Goal: Task Accomplishment & Management: Use online tool/utility

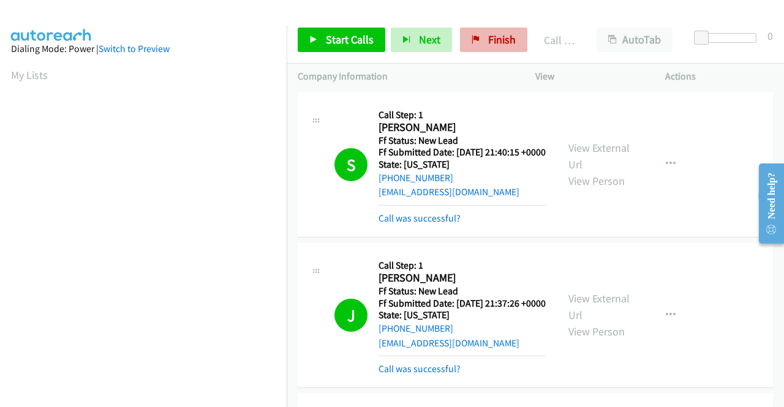
scroll to position [279, 0]
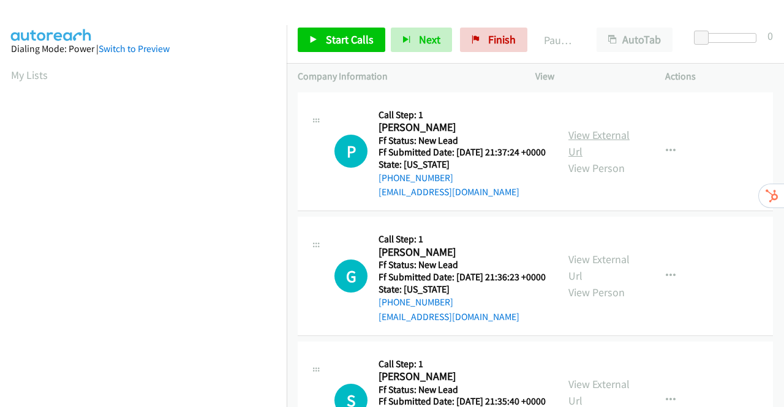
click at [601, 142] on link "View External Url" at bounding box center [599, 143] width 61 height 31
click at [586, 282] on link "View External Url" at bounding box center [599, 267] width 61 height 31
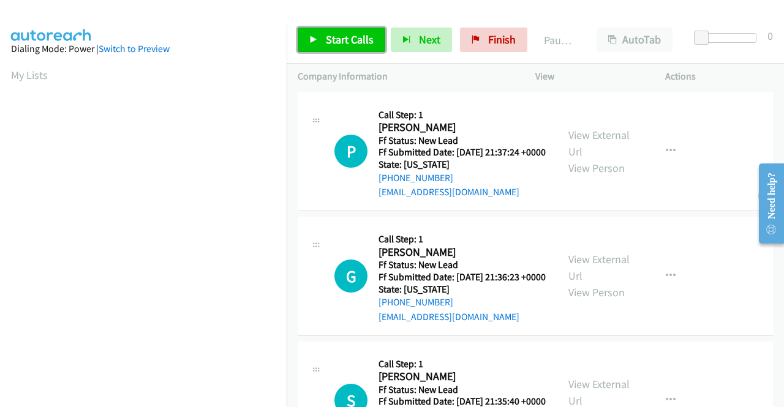
click at [347, 43] on span "Start Calls" at bounding box center [350, 39] width 48 height 14
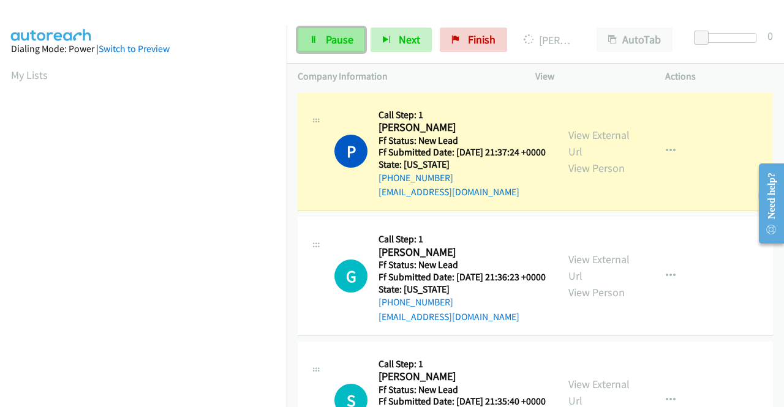
click at [340, 37] on span "Pause" at bounding box center [340, 39] width 28 height 14
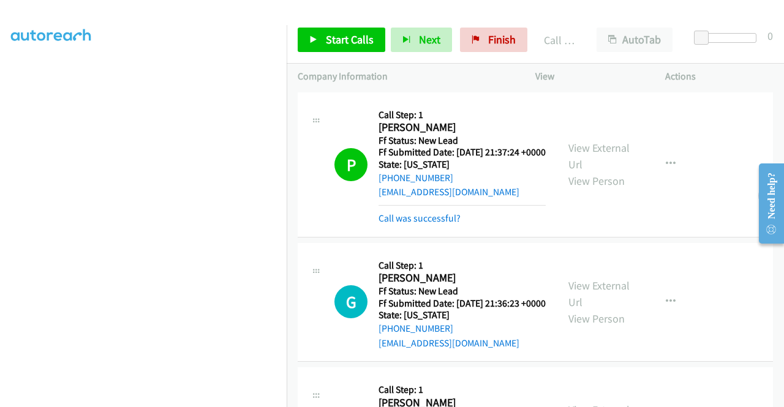
scroll to position [279, 0]
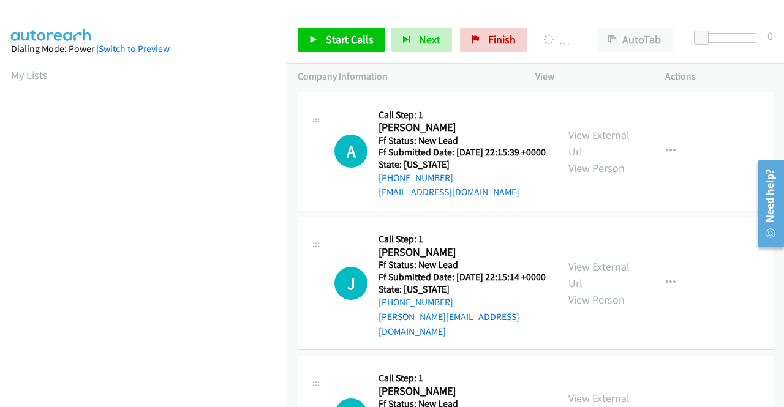
scroll to position [279, 0]
click at [588, 139] on link "View External Url" at bounding box center [599, 143] width 61 height 31
click at [585, 278] on link "View External Url" at bounding box center [599, 275] width 61 height 31
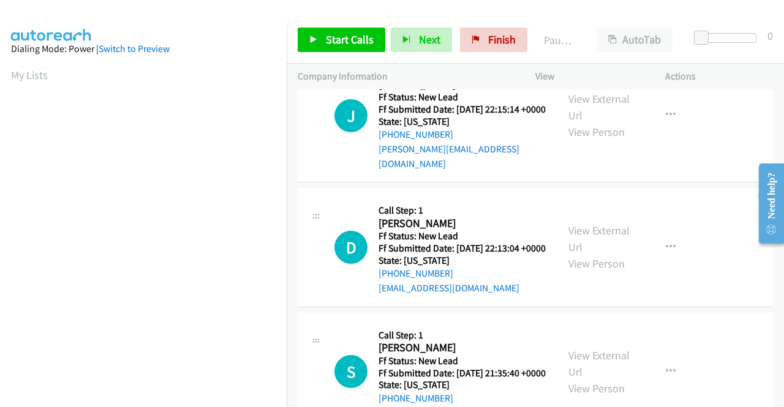
scroll to position [184, 0]
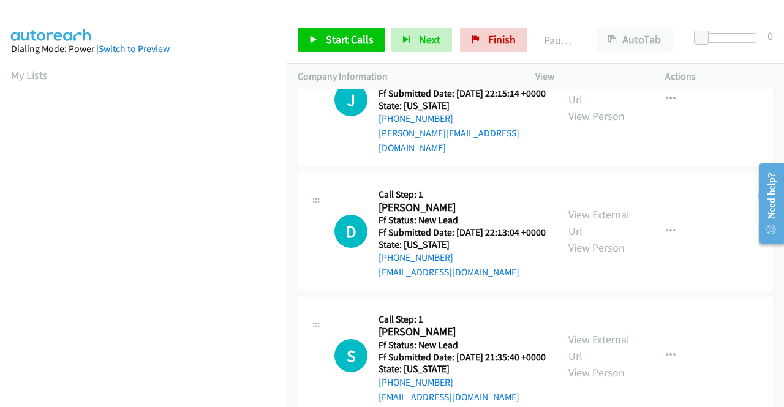
click at [599, 237] on div "View External Url View Person" at bounding box center [601, 231] width 64 height 50
click at [599, 232] on link "View External Url" at bounding box center [599, 223] width 61 height 31
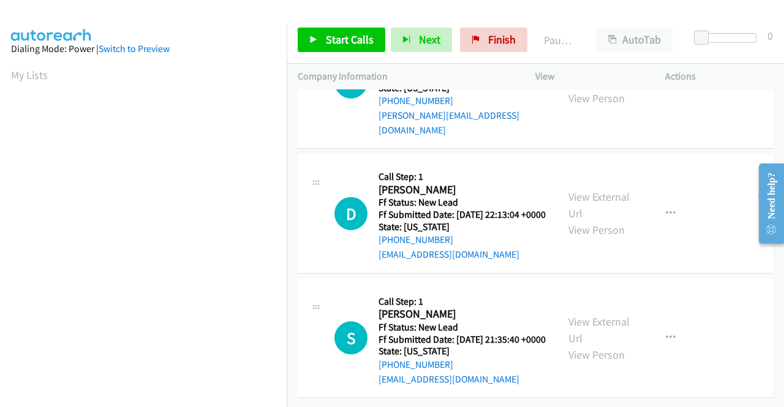
scroll to position [243, 0]
click at [613, 314] on div "View External Url View Person" at bounding box center [601, 339] width 64 height 50
click at [616, 315] on link "View External Url" at bounding box center [599, 330] width 61 height 31
drag, startPoint x: 341, startPoint y: 35, endPoint x: 349, endPoint y: 36, distance: 8.7
click at [341, 35] on span "Start Calls" at bounding box center [350, 39] width 48 height 14
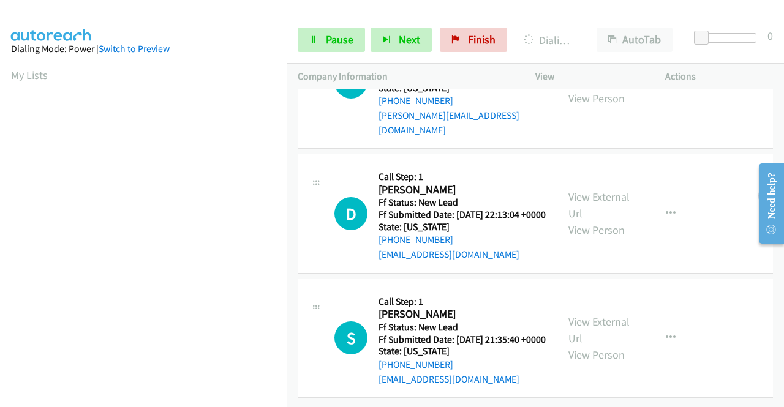
scroll to position [59, 0]
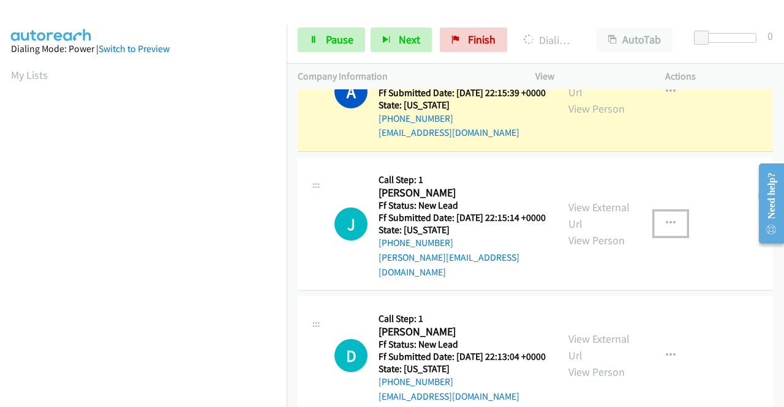
click at [667, 229] on icon "button" at bounding box center [671, 224] width 10 height 10
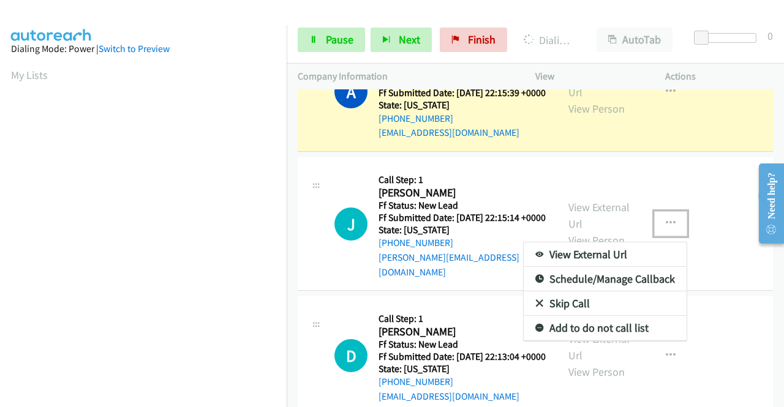
click at [576, 309] on link "Skip Call" at bounding box center [605, 304] width 163 height 25
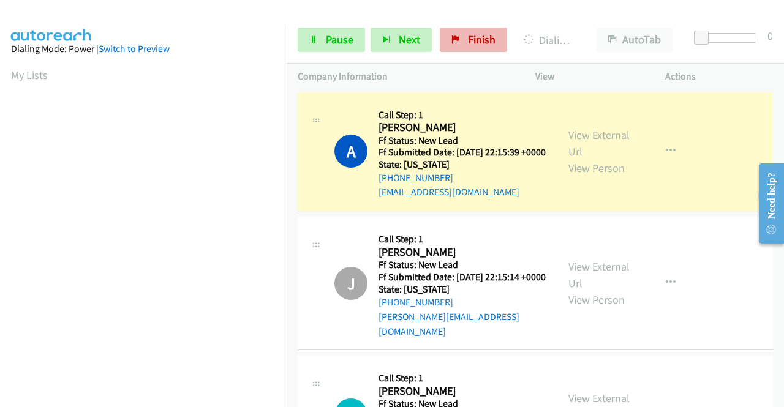
scroll to position [279, 0]
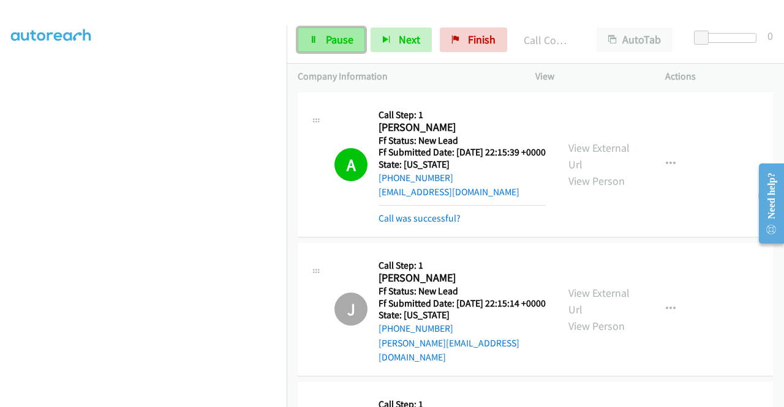
click at [333, 39] on span "Pause" at bounding box center [340, 39] width 28 height 14
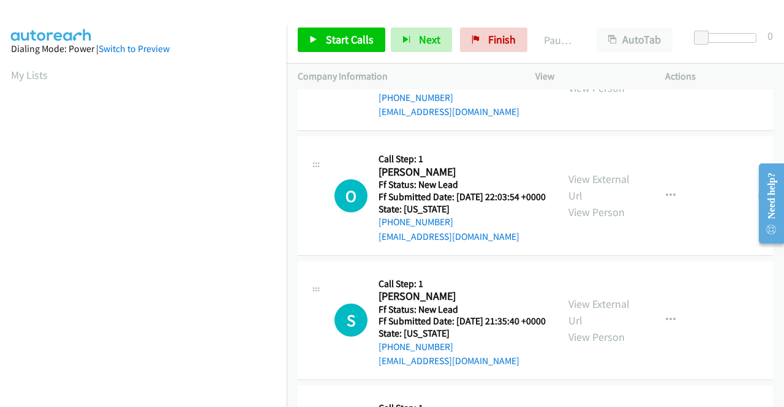
scroll to position [61, 0]
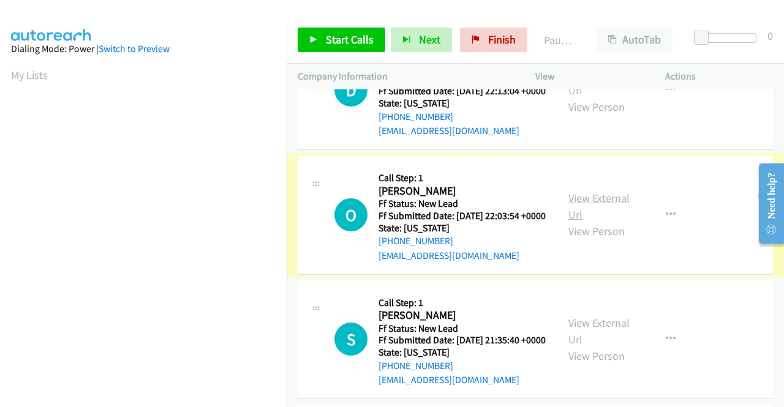
click at [613, 221] on link "View External Url" at bounding box center [599, 206] width 61 height 31
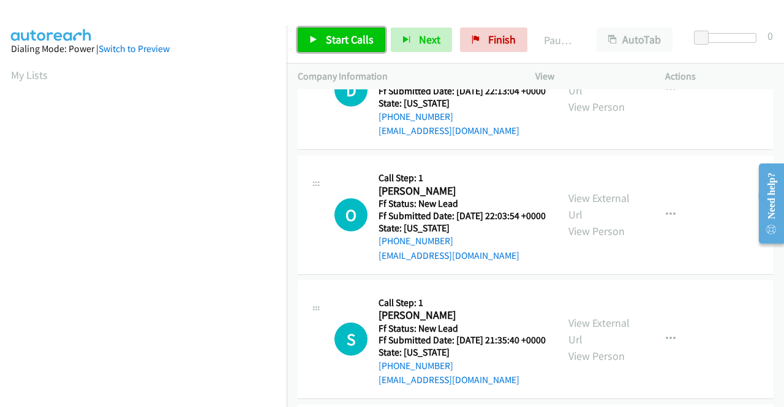
click at [335, 43] on span "Start Calls" at bounding box center [350, 39] width 48 height 14
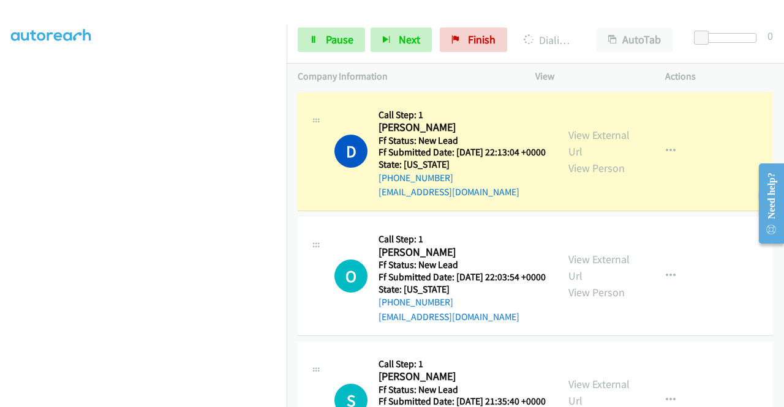
scroll to position [253, 0]
click at [326, 39] on span "Pause" at bounding box center [340, 39] width 28 height 14
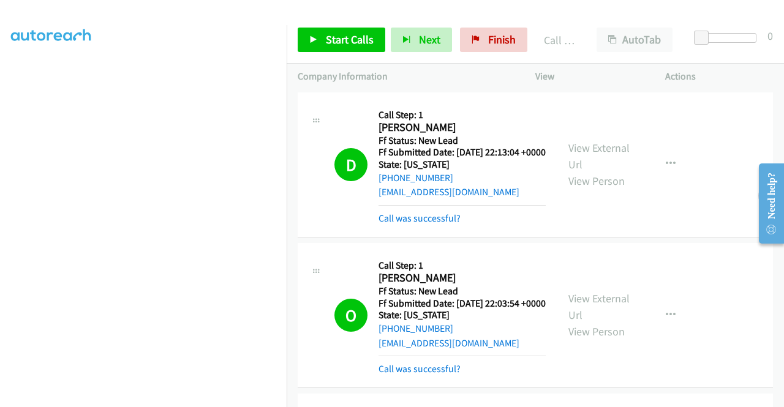
scroll to position [279, 0]
click at [477, 31] on link "Finish" at bounding box center [493, 40] width 67 height 25
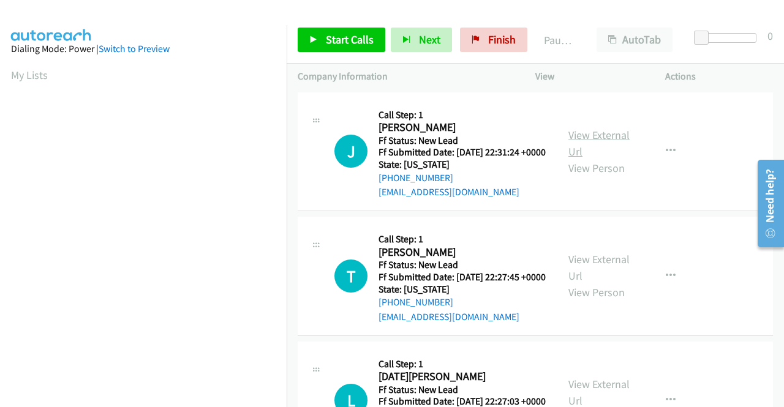
click at [597, 140] on link "View External Url" at bounding box center [599, 143] width 61 height 31
click at [597, 276] on link "View External Url" at bounding box center [599, 267] width 61 height 31
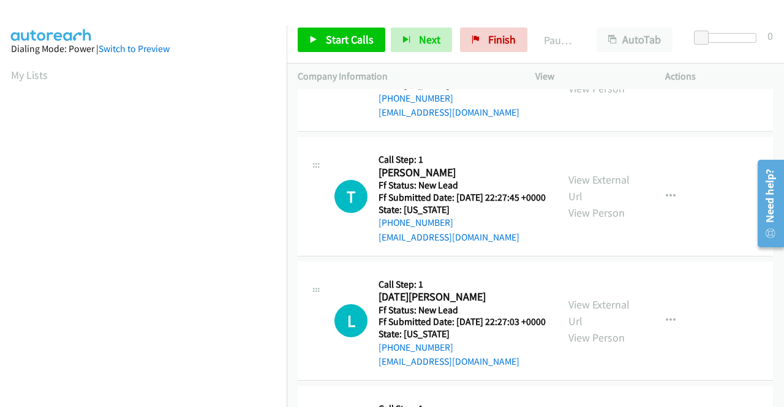
scroll to position [123, 0]
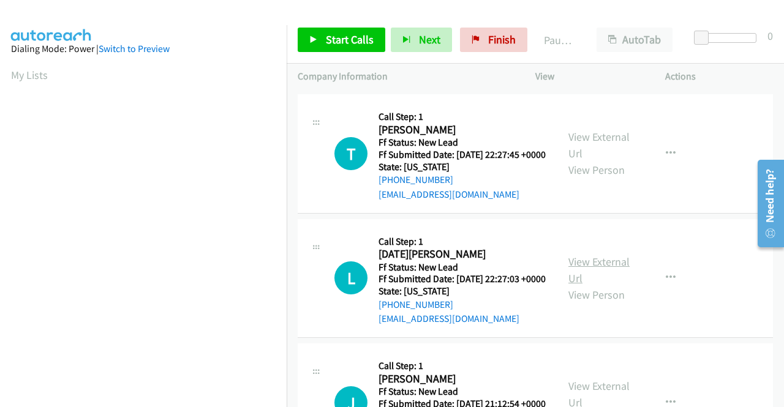
click at [595, 286] on link "View External Url" at bounding box center [599, 270] width 61 height 31
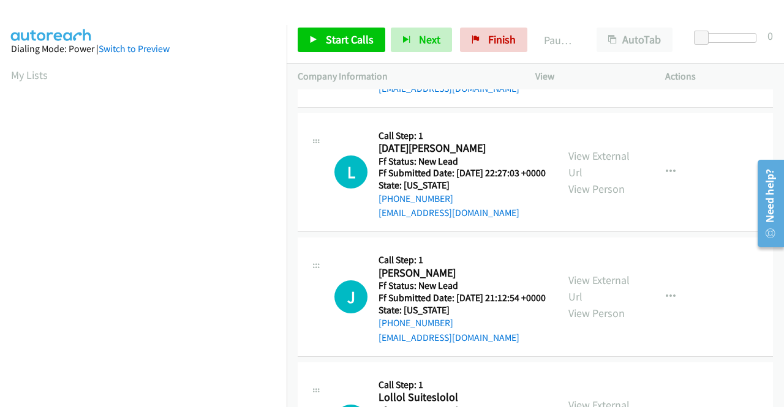
scroll to position [306, 0]
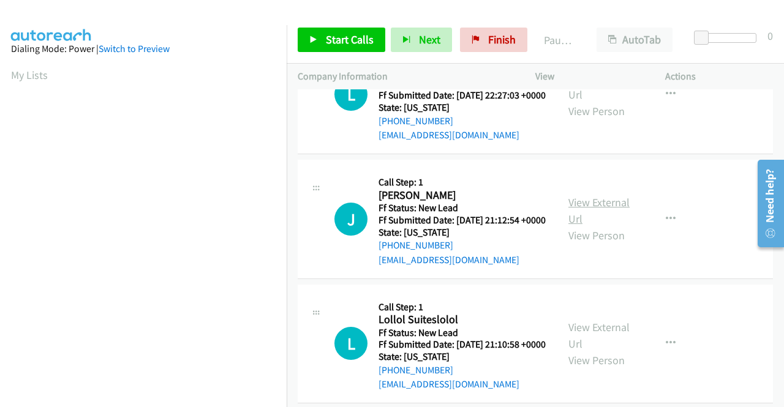
click at [607, 226] on link "View External Url" at bounding box center [599, 210] width 61 height 31
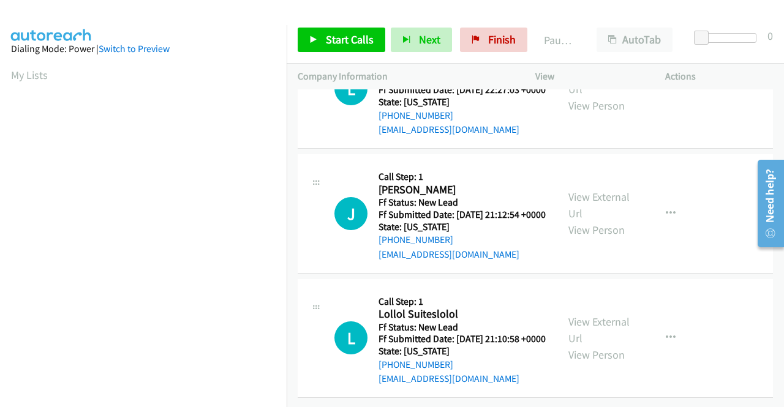
scroll to position [380, 0]
click at [602, 315] on link "View External Url" at bounding box center [599, 330] width 61 height 31
click at [324, 37] on link "Start Calls" at bounding box center [342, 40] width 88 height 25
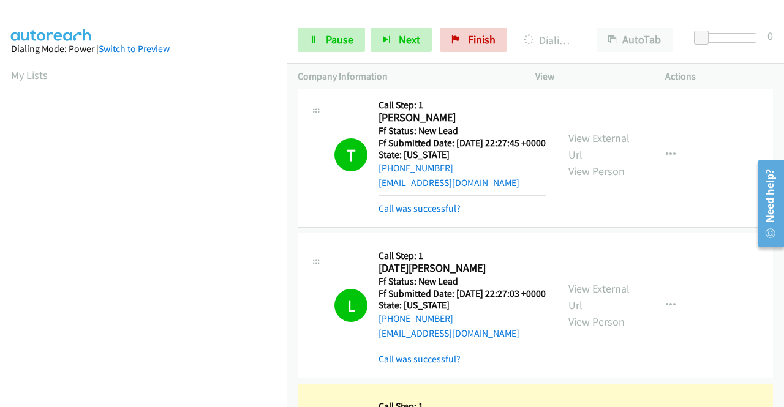
scroll to position [279, 0]
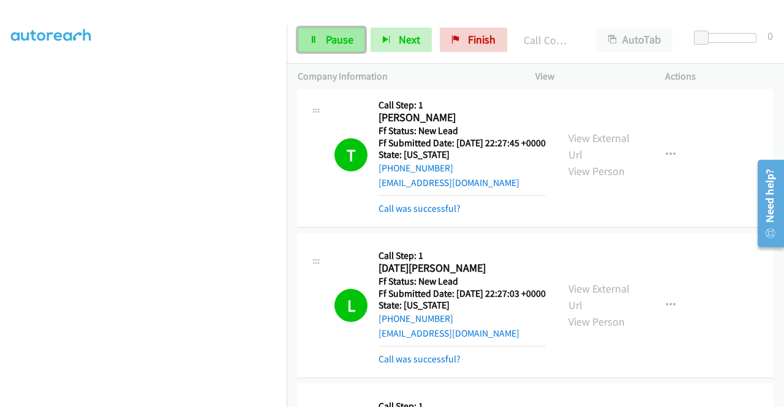
click at [336, 39] on span "Pause" at bounding box center [340, 39] width 28 height 14
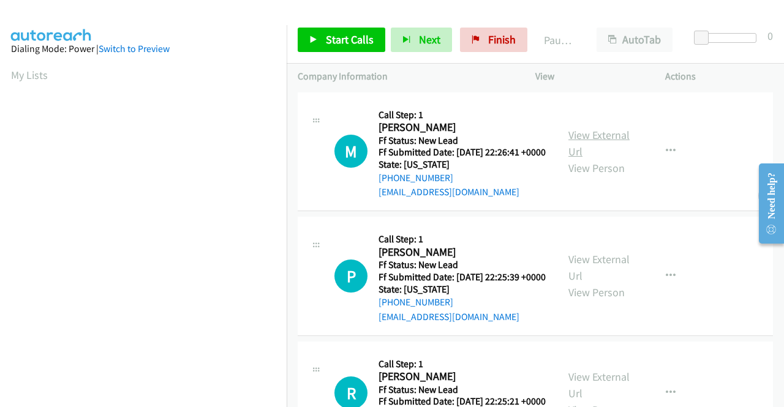
click at [608, 140] on link "View External Url" at bounding box center [599, 143] width 61 height 31
click at [603, 276] on link "View External Url" at bounding box center [599, 267] width 61 height 31
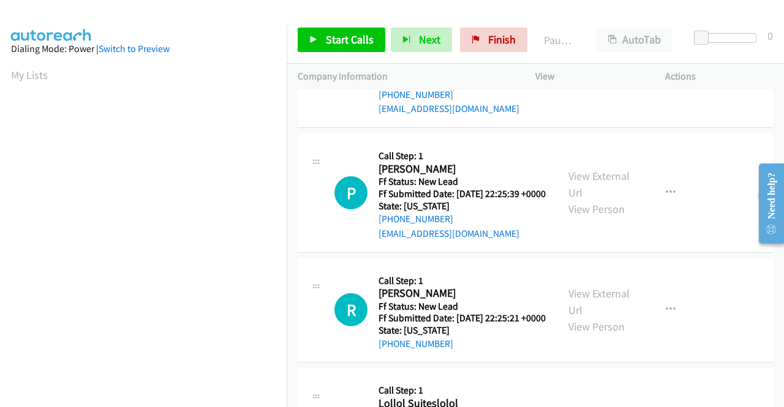
scroll to position [123, 0]
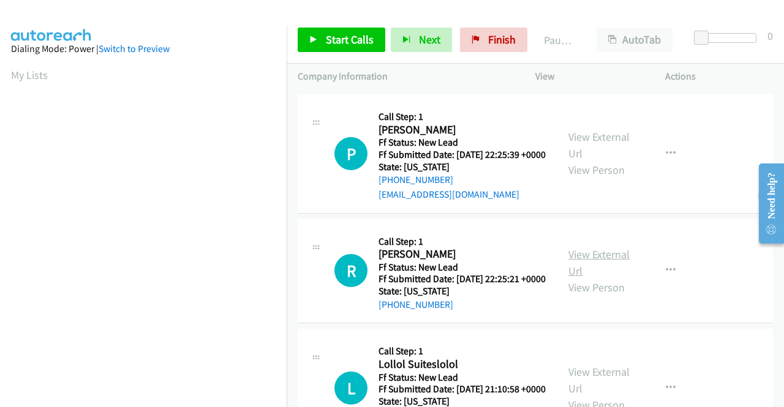
click at [586, 278] on link "View External Url" at bounding box center [599, 263] width 61 height 31
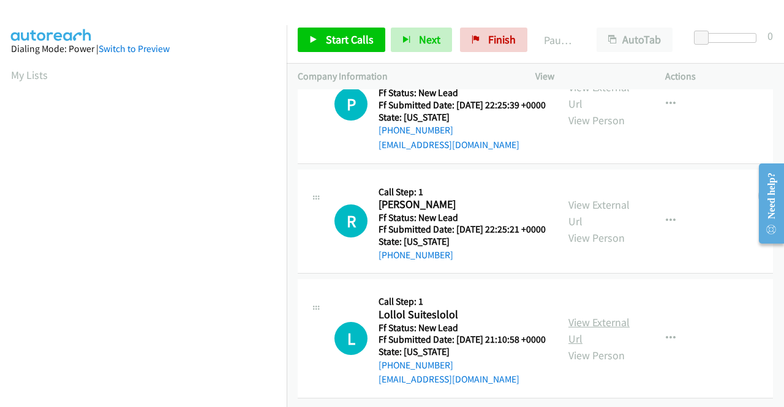
click at [597, 316] on link "View External Url" at bounding box center [599, 331] width 61 height 31
click at [344, 32] on span "Start Calls" at bounding box center [350, 39] width 48 height 14
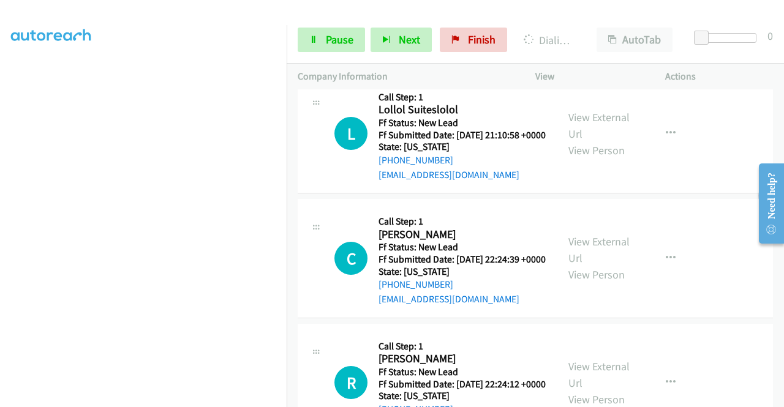
scroll to position [490, 0]
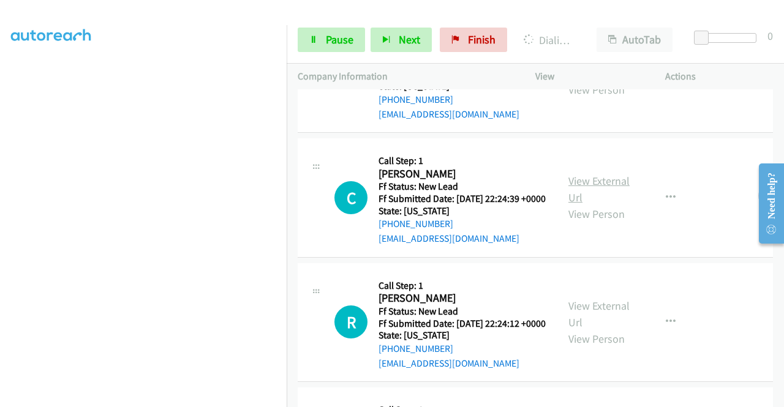
click at [604, 205] on link "View External Url" at bounding box center [599, 189] width 61 height 31
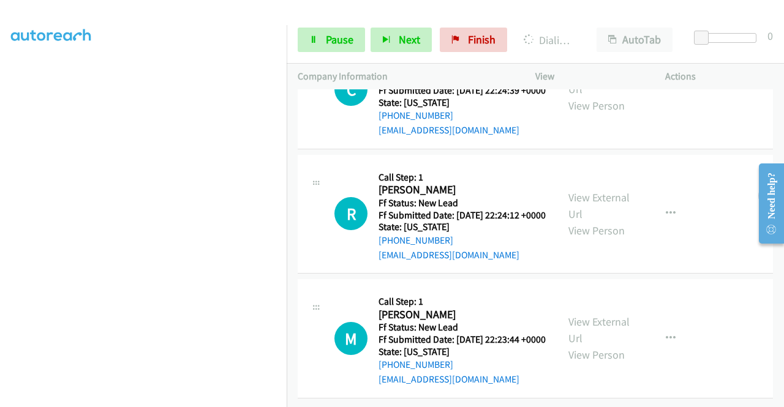
scroll to position [674, 0]
click at [613, 191] on link "View External Url" at bounding box center [599, 206] width 61 height 31
click at [609, 316] on div "View External Url View Person" at bounding box center [601, 339] width 64 height 50
click at [613, 315] on link "View External Url" at bounding box center [599, 330] width 61 height 31
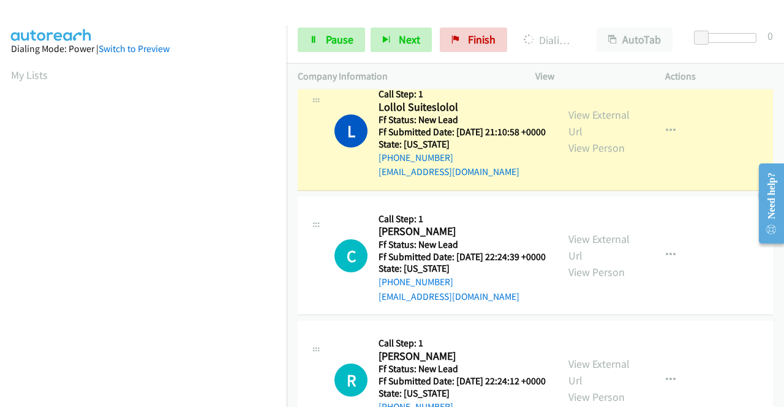
scroll to position [279, 0]
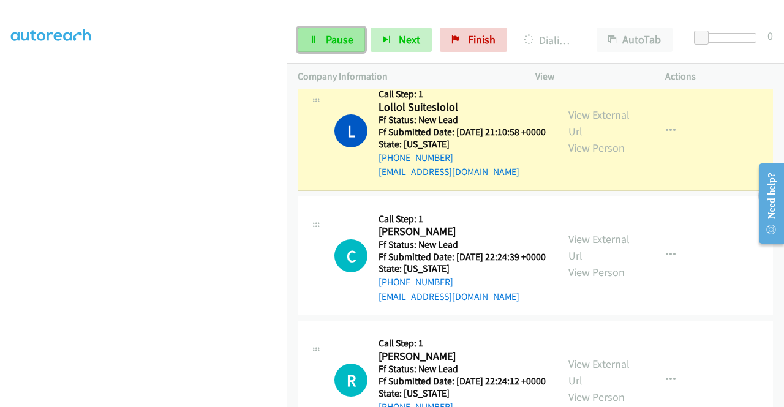
click at [343, 36] on span "Pause" at bounding box center [340, 39] width 28 height 14
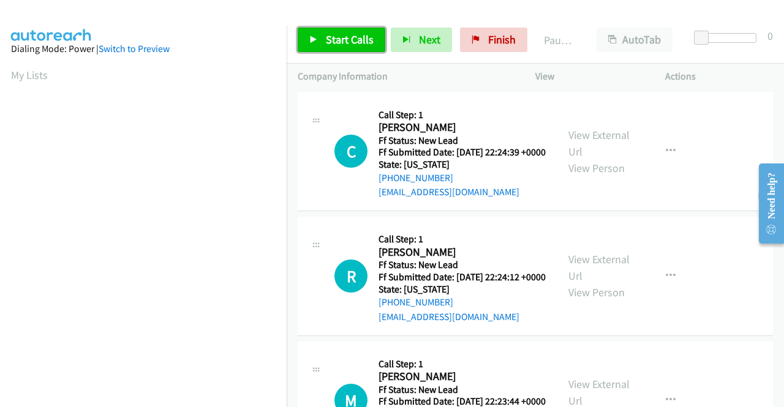
click at [338, 45] on span "Start Calls" at bounding box center [350, 39] width 48 height 14
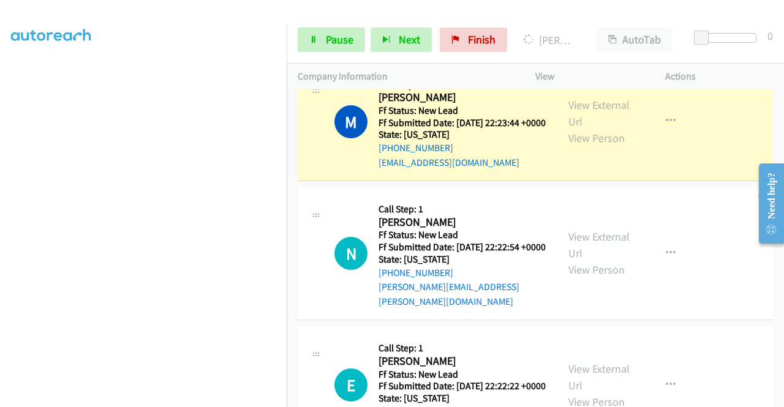
scroll to position [306, 0]
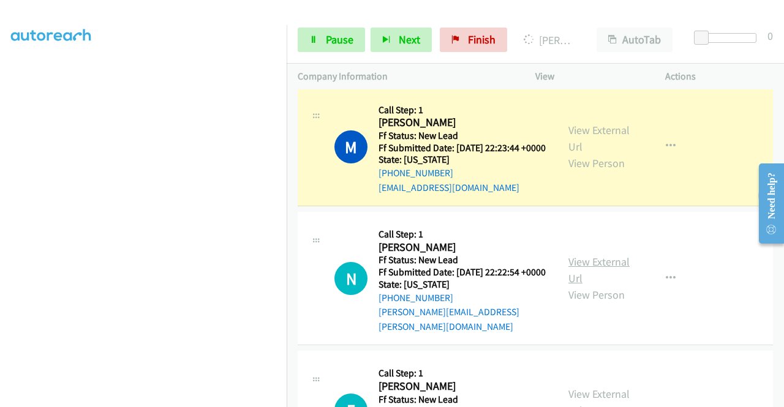
click at [606, 286] on link "View External Url" at bounding box center [599, 270] width 61 height 31
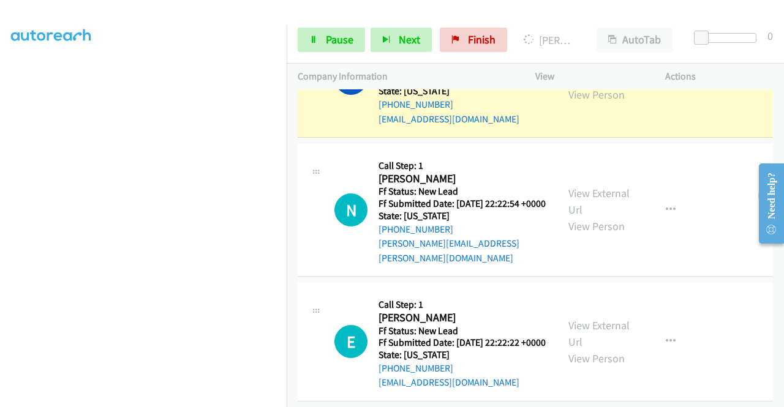
scroll to position [429, 0]
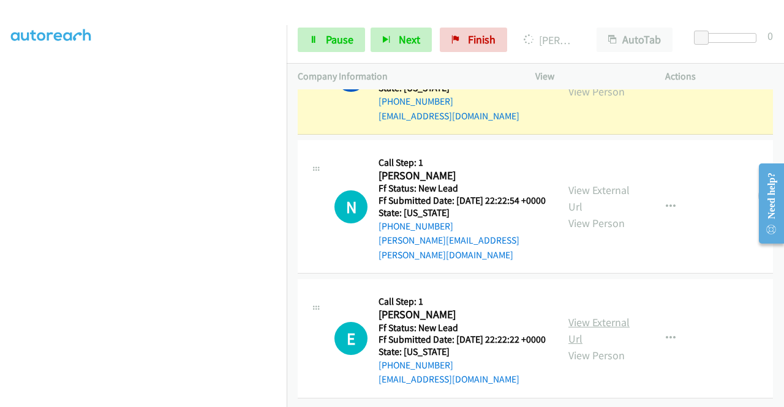
click at [580, 316] on link "View External Url" at bounding box center [599, 331] width 61 height 31
click at [328, 37] on span "Pause" at bounding box center [340, 39] width 28 height 14
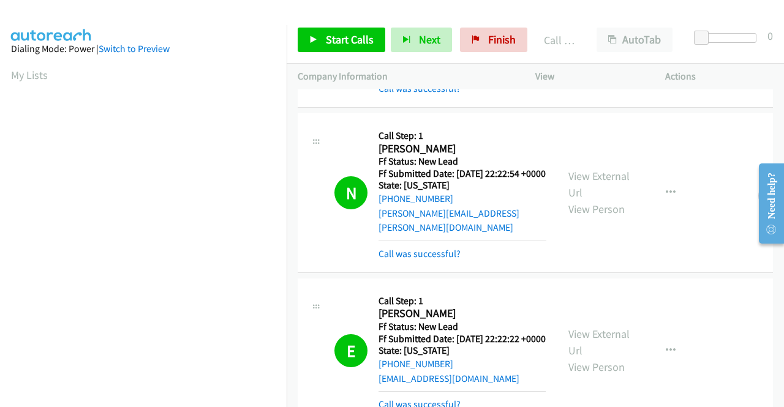
scroll to position [279, 0]
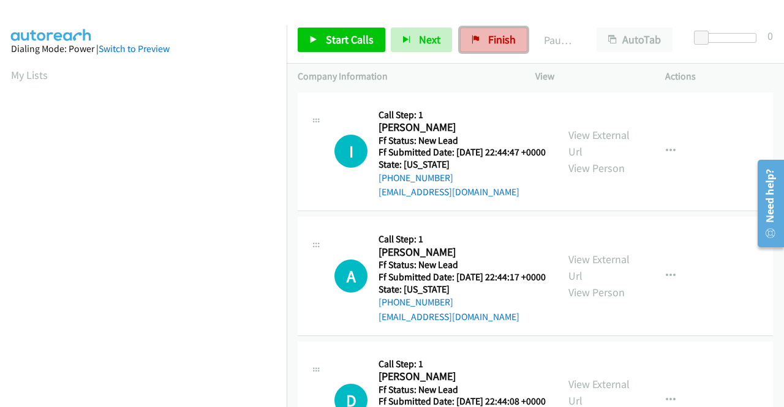
click at [497, 40] on span "Finish" at bounding box center [502, 39] width 28 height 14
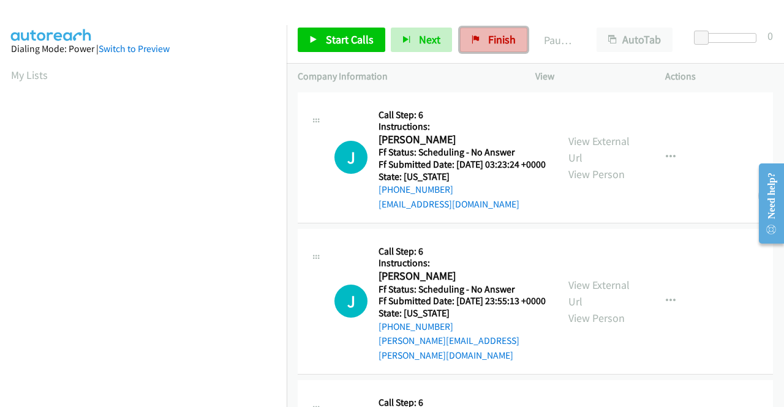
click at [483, 41] on link "Finish" at bounding box center [493, 40] width 67 height 25
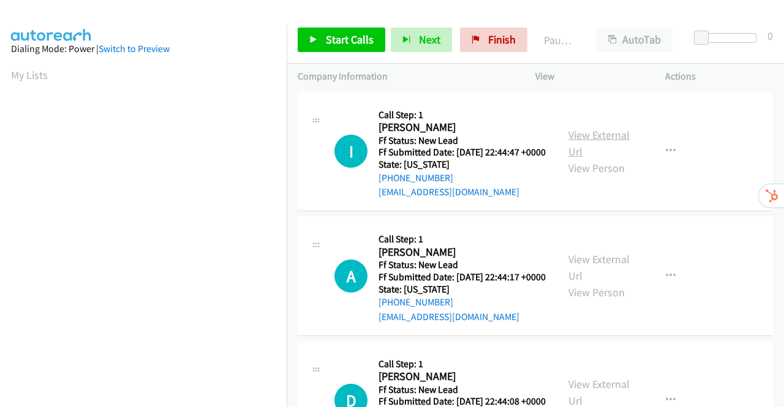
click at [608, 138] on link "View External Url" at bounding box center [599, 143] width 61 height 31
click at [593, 281] on link "View External Url" at bounding box center [599, 267] width 61 height 31
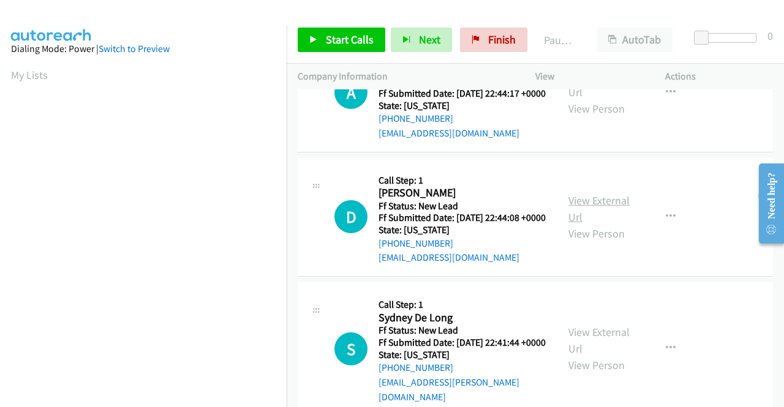
click at [616, 224] on link "View External Url" at bounding box center [599, 209] width 61 height 31
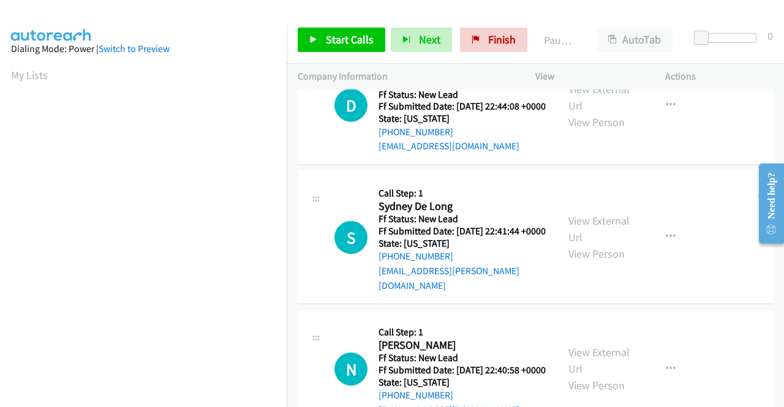
scroll to position [368, 0]
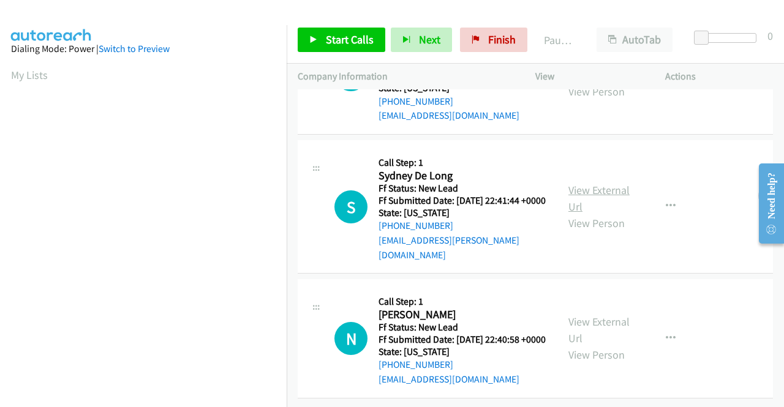
click at [618, 184] on link "View External Url" at bounding box center [599, 198] width 61 height 31
click at [614, 315] on link "View External Url" at bounding box center [599, 330] width 61 height 31
click at [324, 30] on link "Start Calls" at bounding box center [342, 40] width 88 height 25
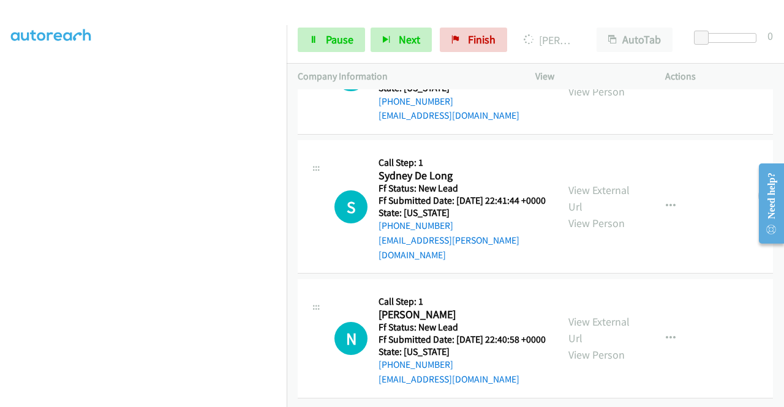
scroll to position [196, 0]
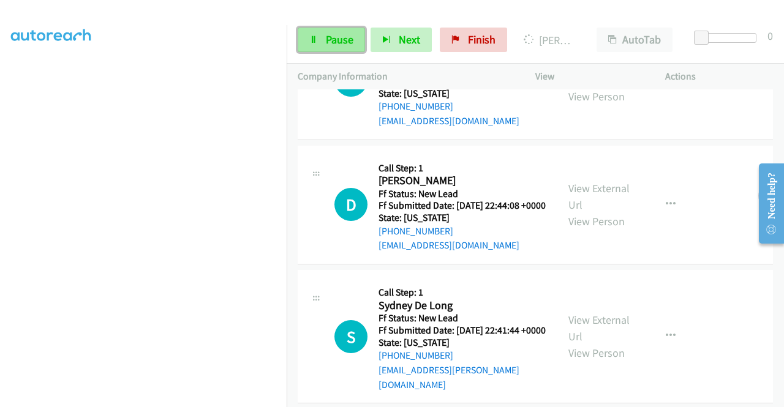
click at [338, 48] on link "Pause" at bounding box center [331, 40] width 67 height 25
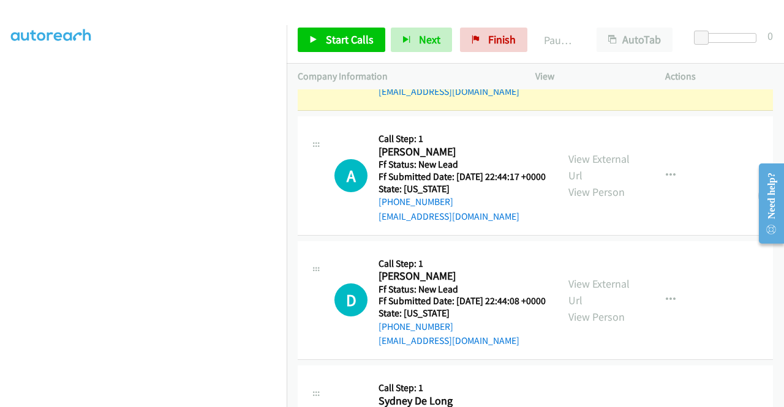
scroll to position [12, 0]
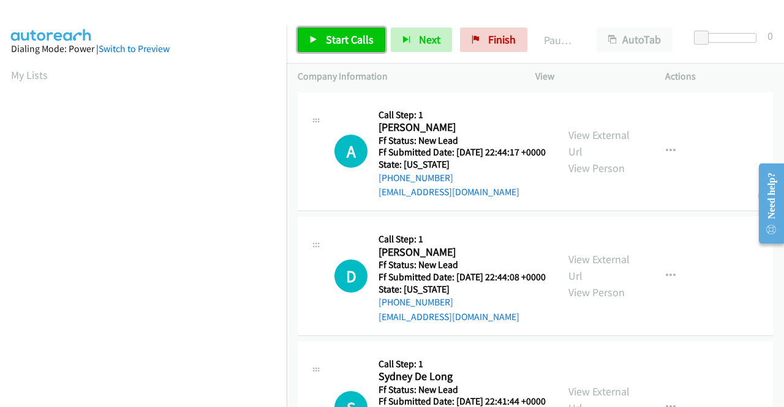
click at [343, 42] on span "Start Calls" at bounding box center [350, 39] width 48 height 14
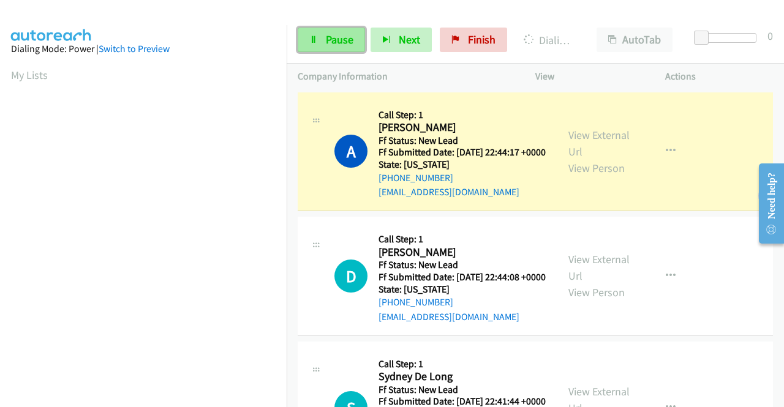
click at [347, 37] on span "Pause" at bounding box center [340, 39] width 28 height 14
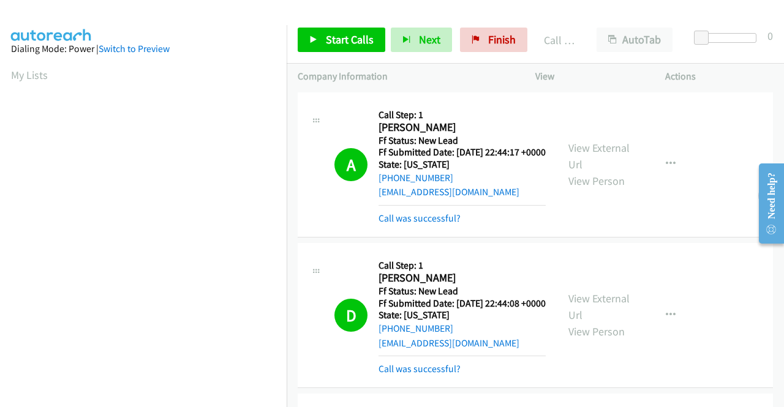
scroll to position [279, 0]
click at [494, 40] on span "Finish" at bounding box center [502, 39] width 28 height 14
